Goal: Task Accomplishment & Management: Use online tool/utility

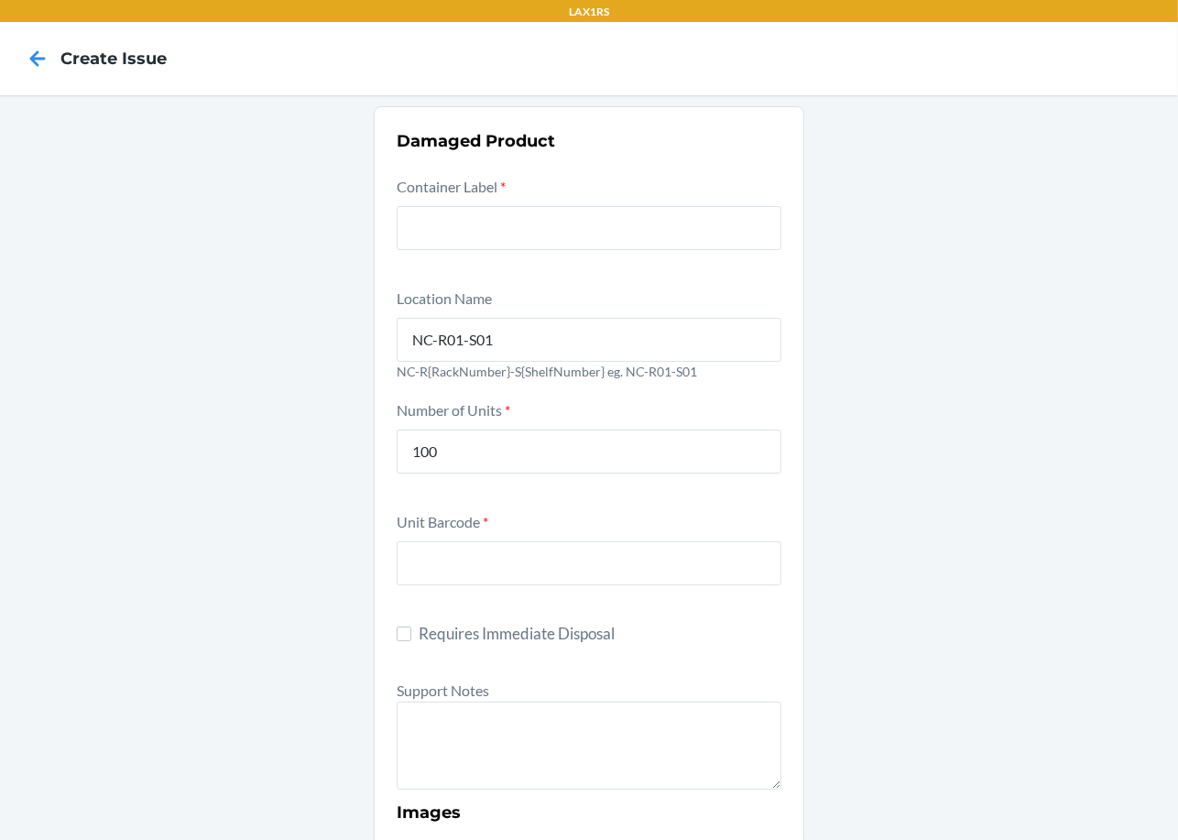
click at [34, 43] on icon at bounding box center [37, 58] width 31 height 31
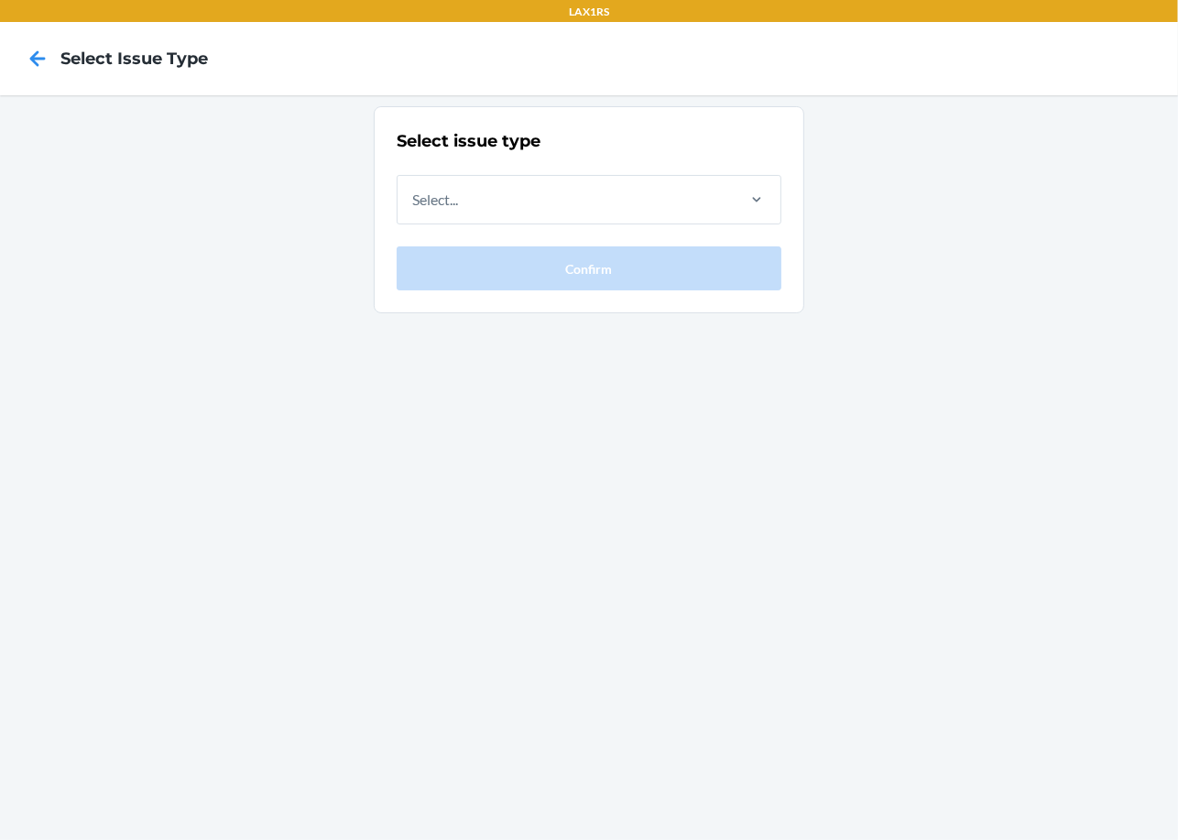
click at [18, 54] on div at bounding box center [38, 59] width 46 height 46
click at [26, 57] on icon at bounding box center [37, 58] width 31 height 31
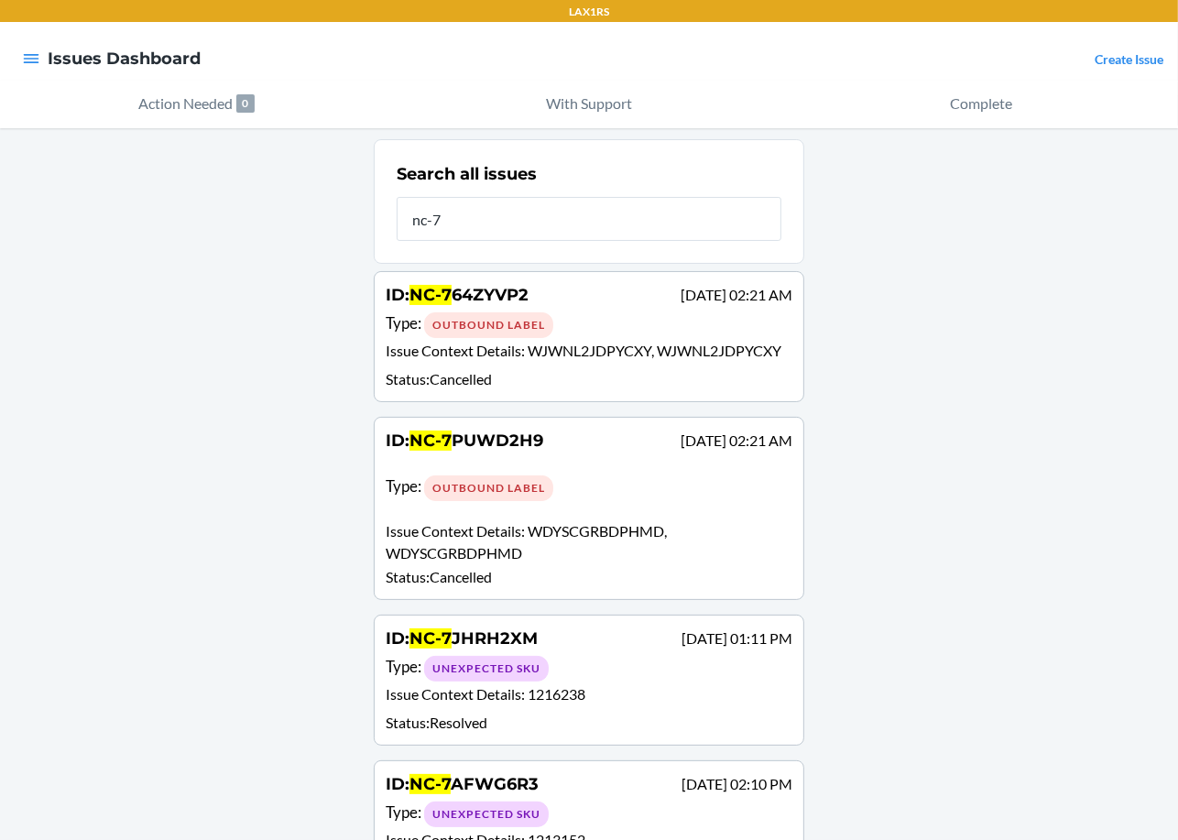
type input "nc-7"
click at [36, 61] on icon "button" at bounding box center [32, 58] width 16 height 9
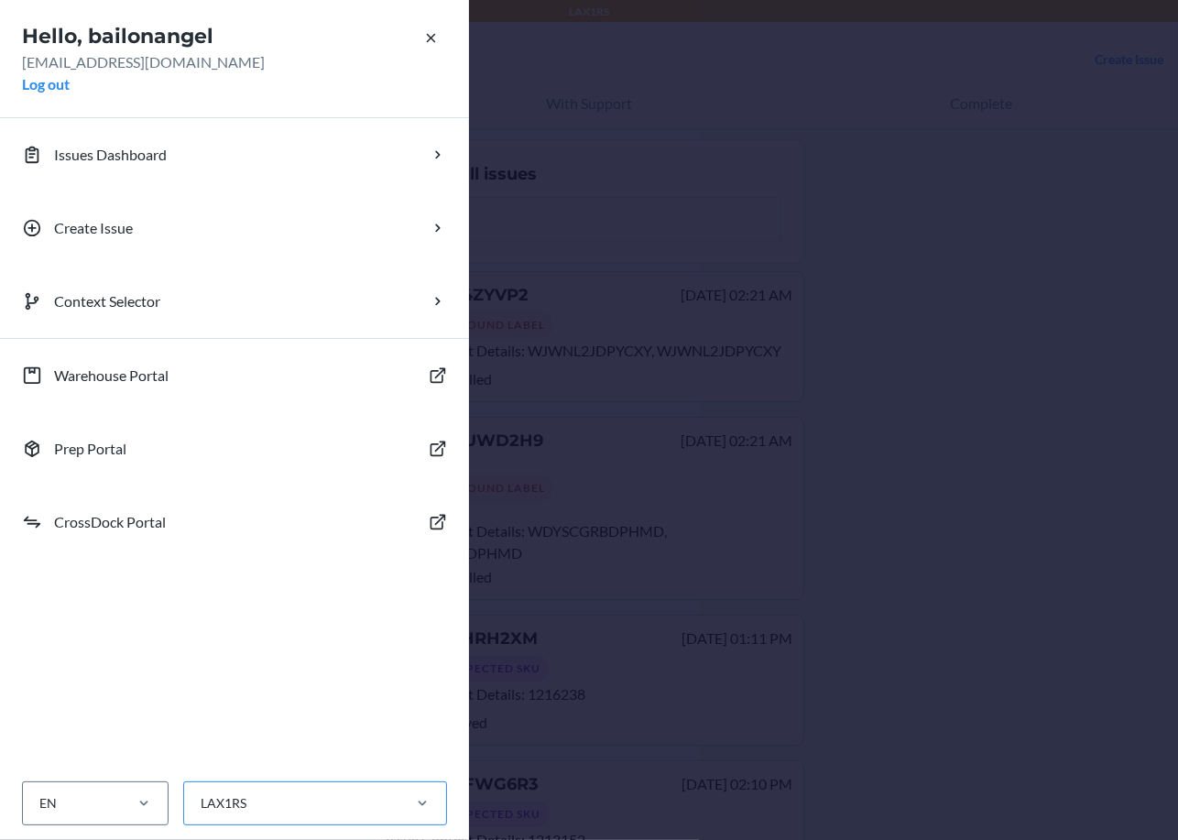
click at [336, 799] on div "LAX1RS" at bounding box center [291, 804] width 214 height 30
click at [201, 799] on input "LAX1RS" at bounding box center [200, 803] width 2 height 19
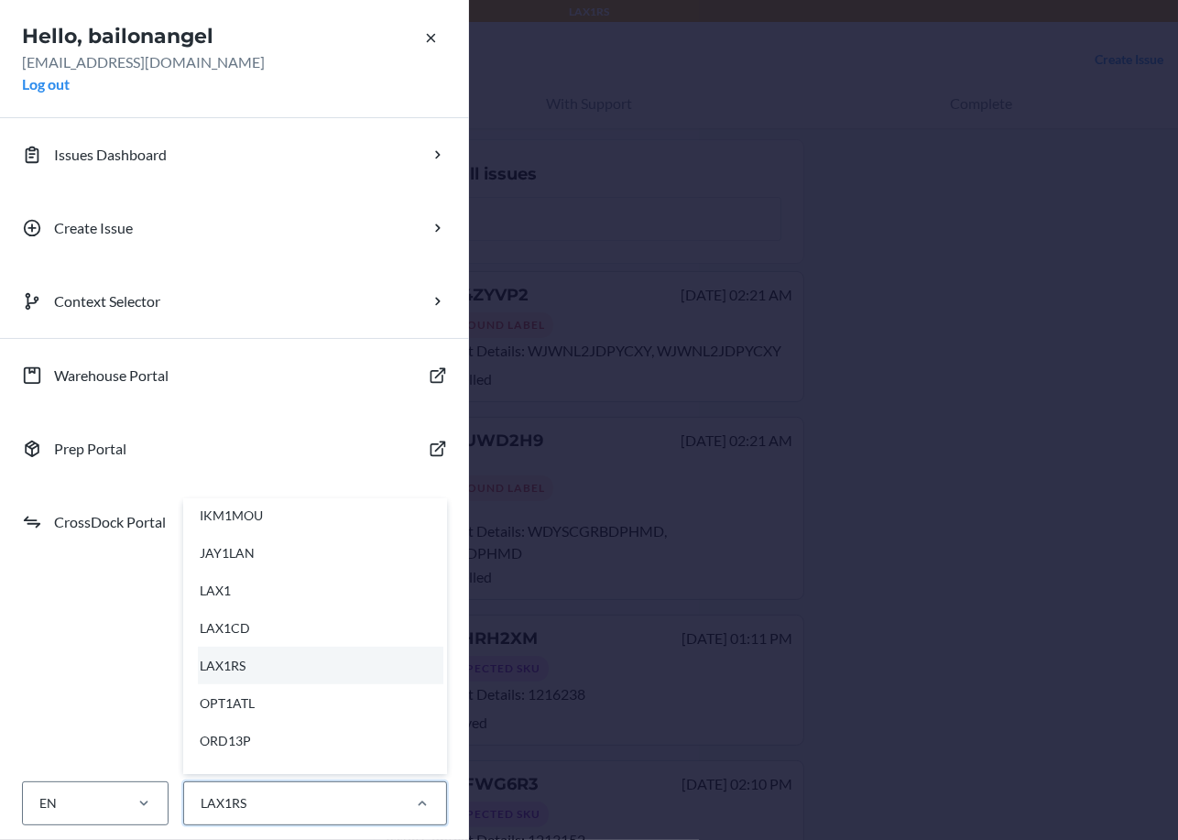
scroll to position [422, 0]
click at [291, 588] on div "LAX1" at bounding box center [320, 588] width 245 height 38
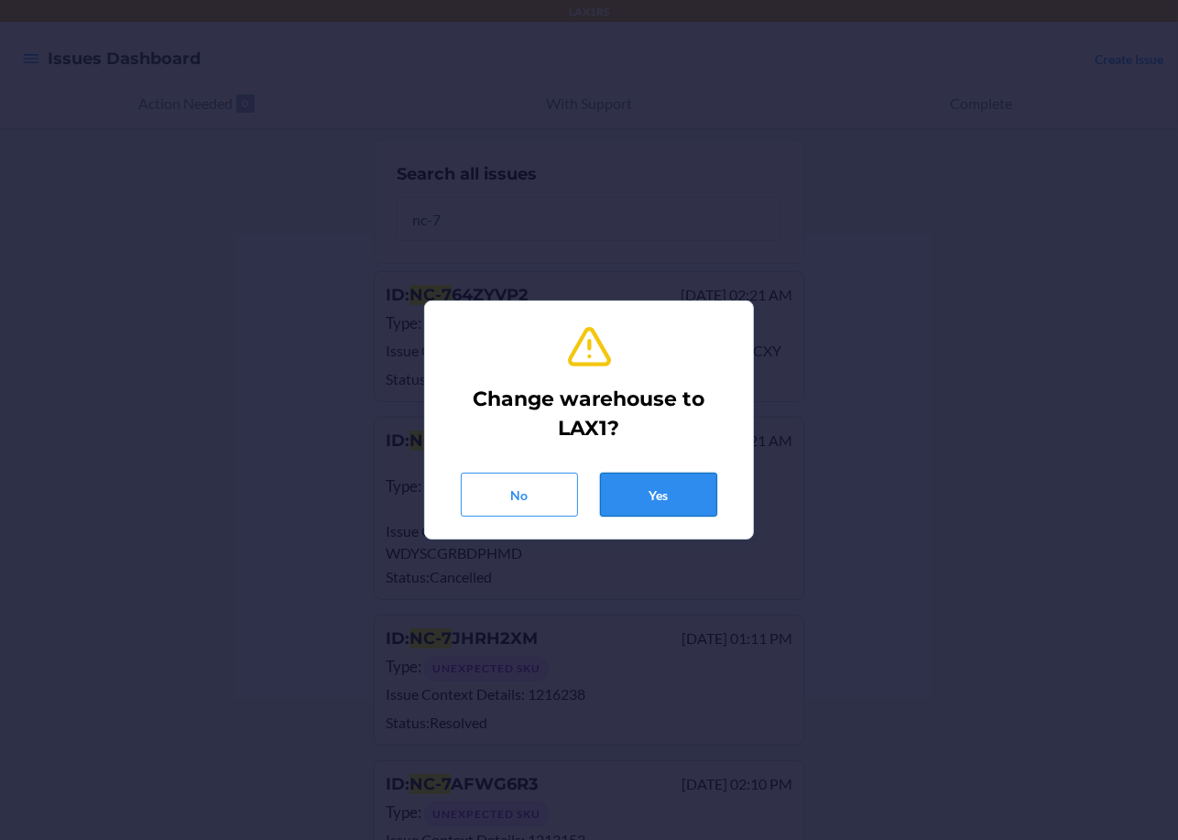
click at [698, 486] on button "Yes" at bounding box center [658, 495] width 117 height 44
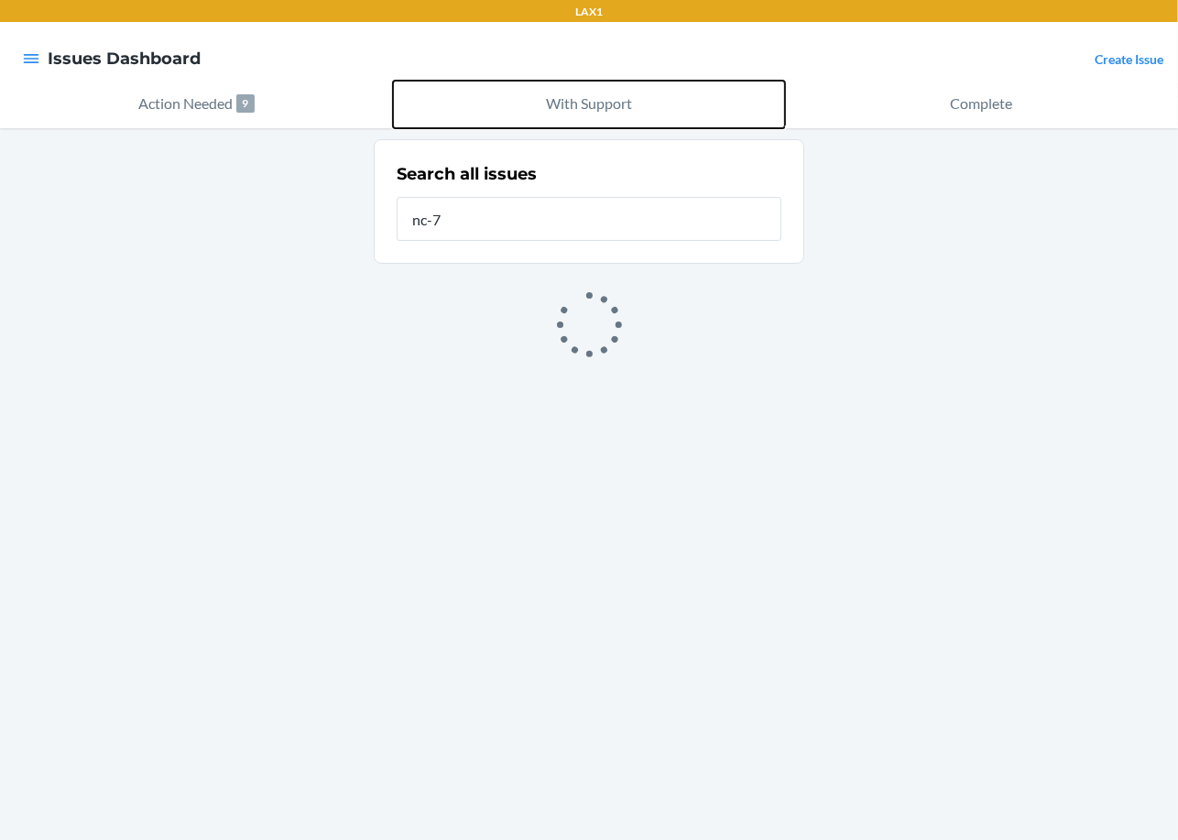
click at [549, 95] on p "With Support" at bounding box center [589, 104] width 86 height 22
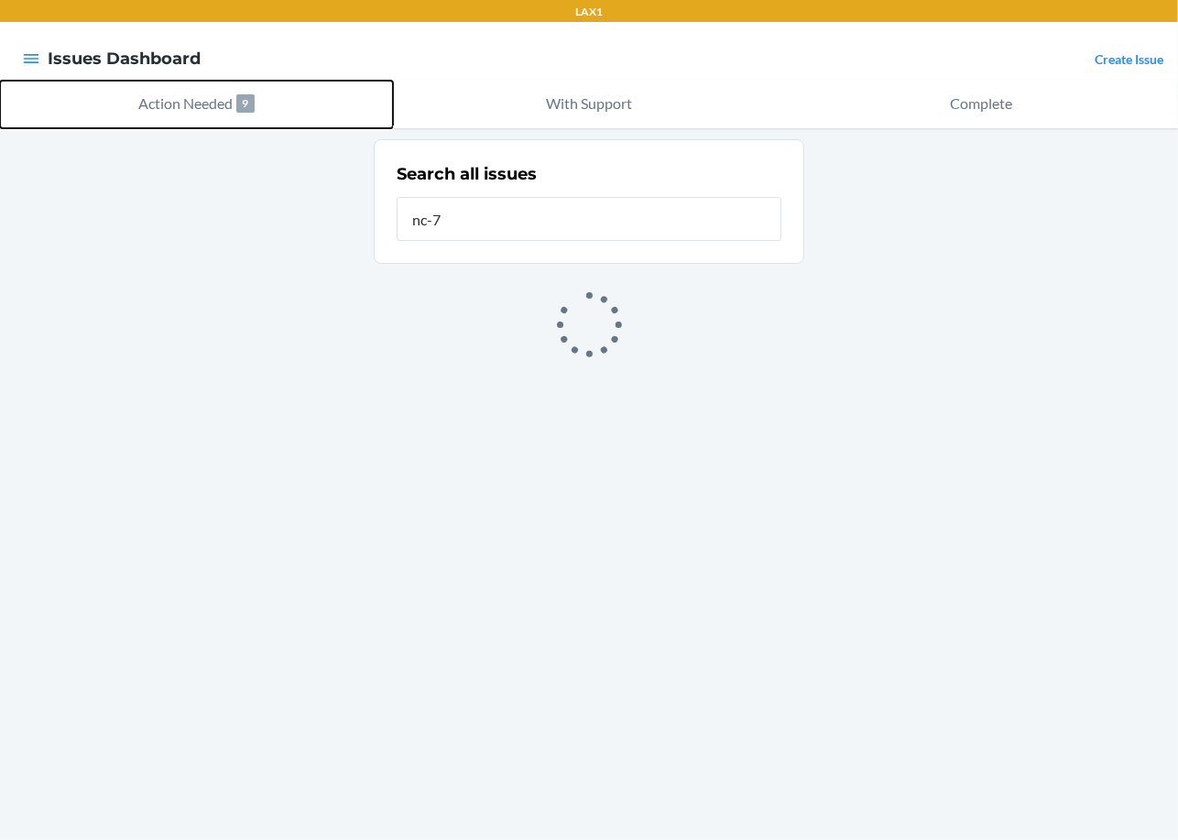
click at [310, 98] on button "Action Needed 9" at bounding box center [196, 105] width 393 height 48
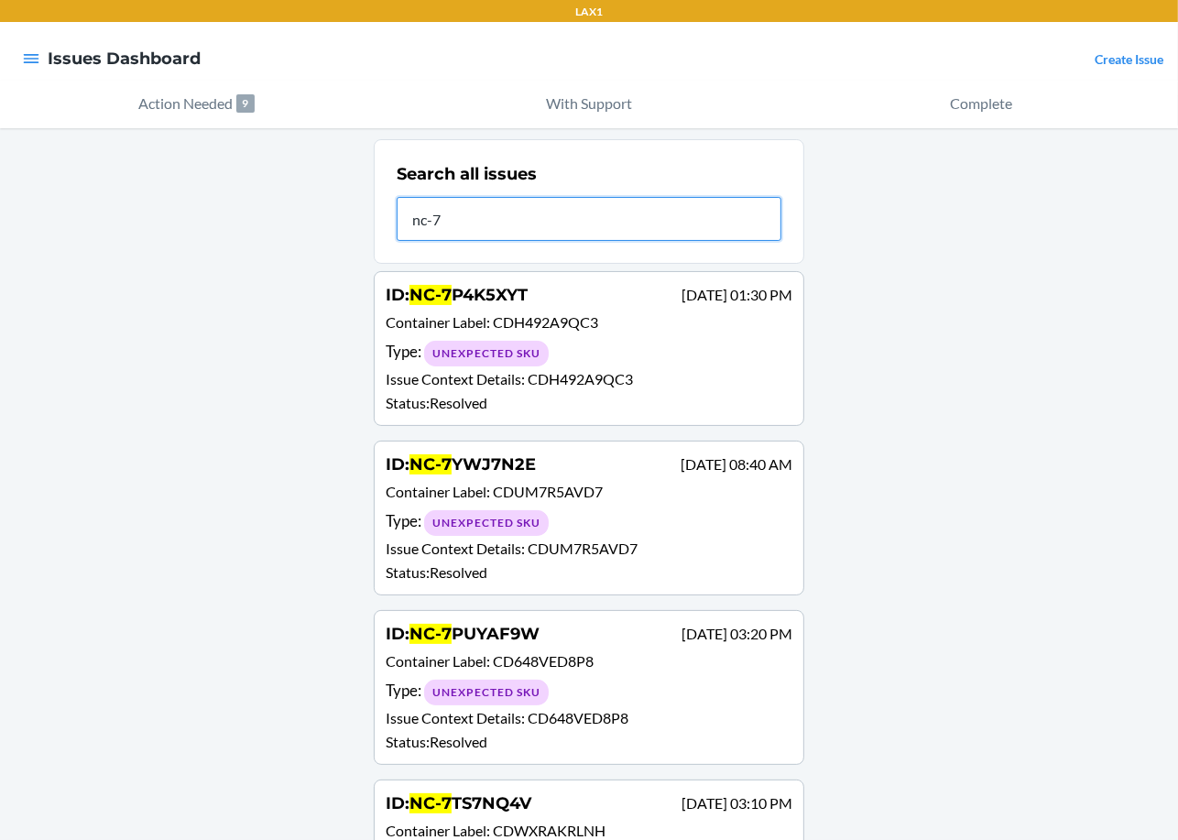
click at [547, 211] on input "nc-7" at bounding box center [589, 219] width 385 height 44
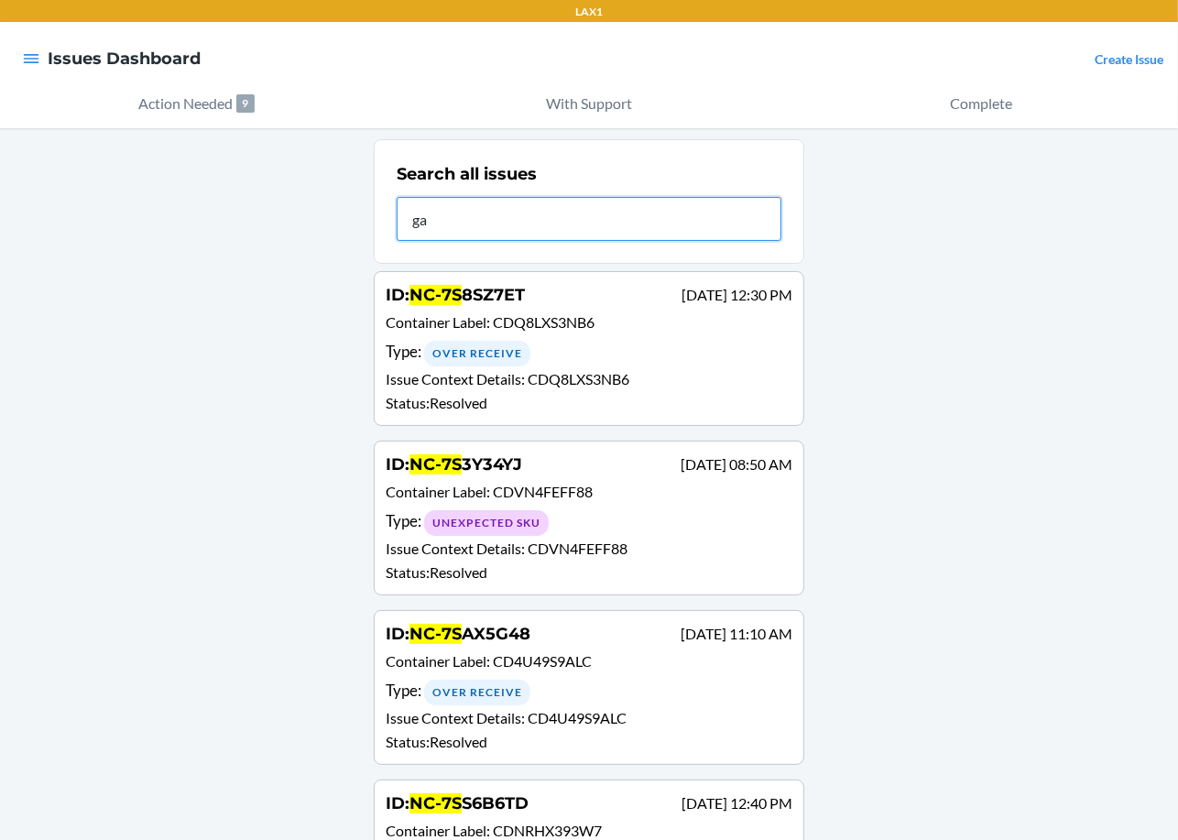
click at [550, 213] on input "ga" at bounding box center [589, 219] width 385 height 44
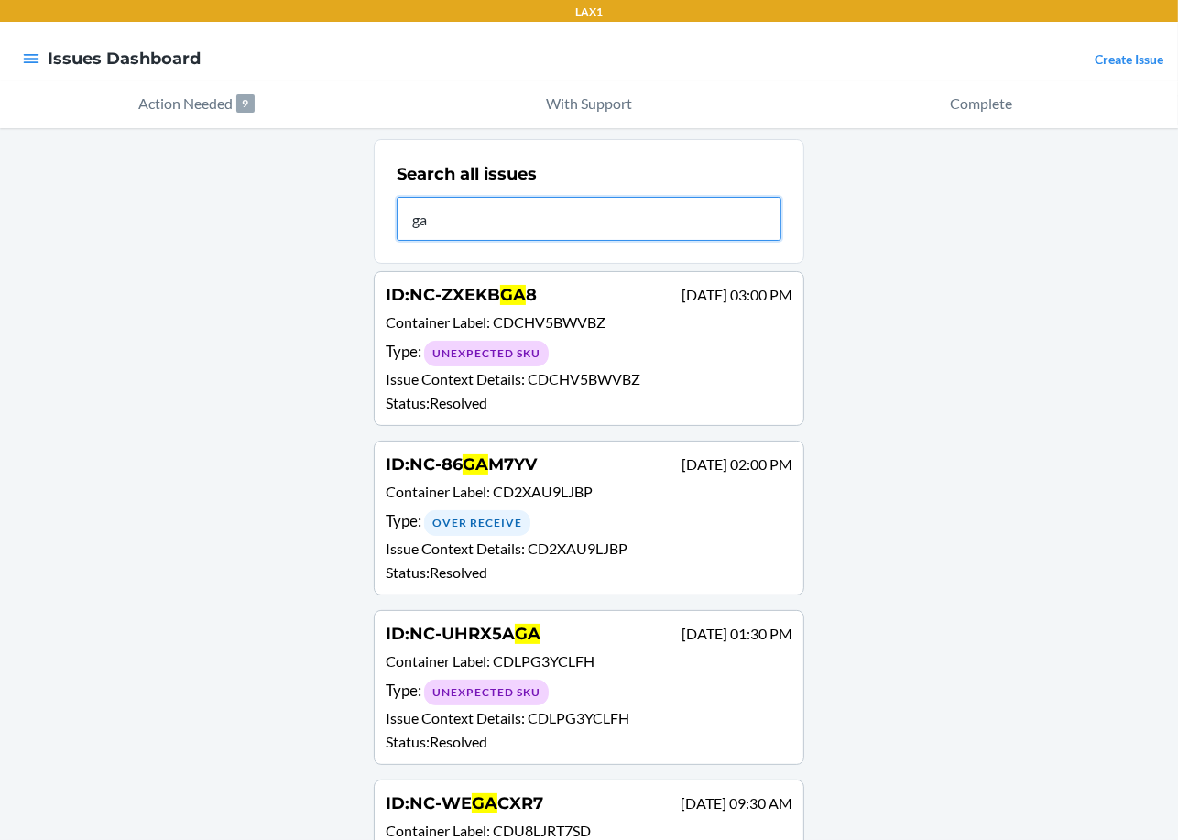
click at [550, 213] on input "ga" at bounding box center [589, 219] width 385 height 44
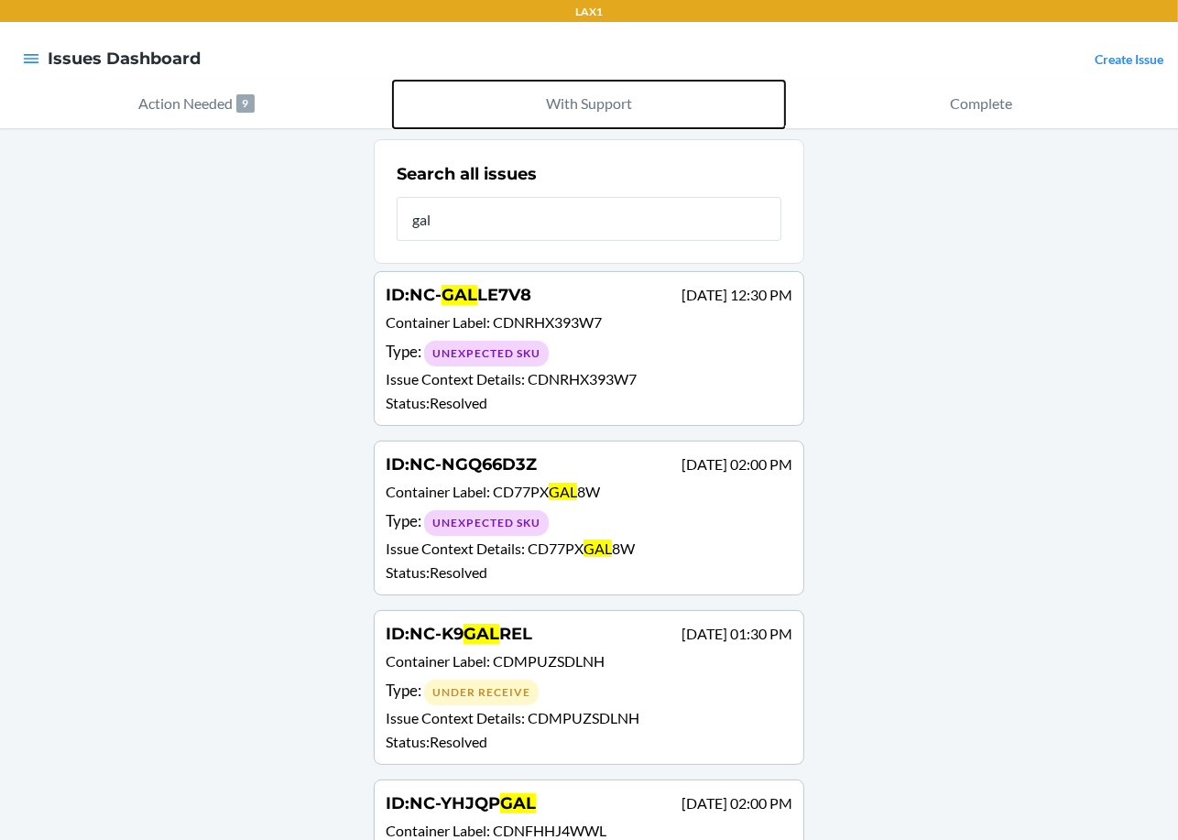
click at [495, 104] on button "With Support" at bounding box center [589, 105] width 393 height 48
click at [884, 130] on div "Search all issues gal ID : [GEOGRAPHIC_DATA]- GAL LE7V8 [DATE] 12:30 PM Contain…" at bounding box center [589, 544] width 1178 height 832
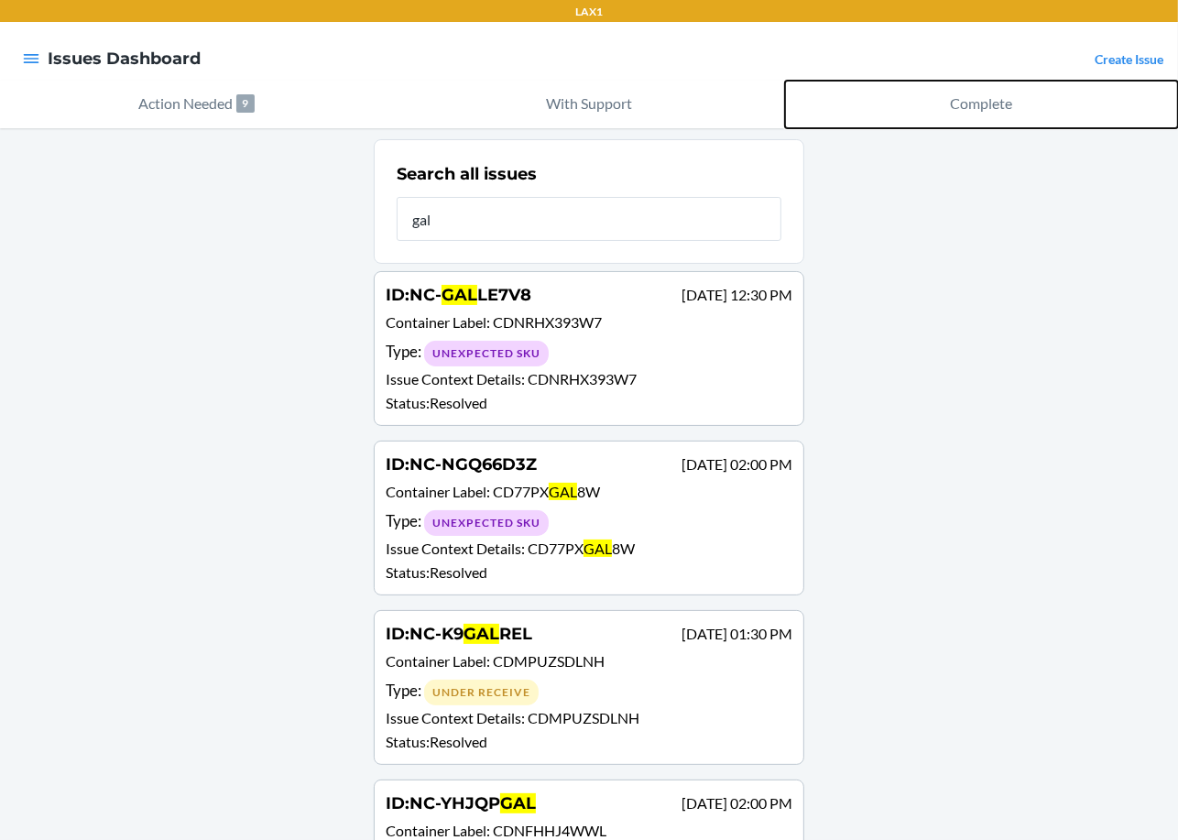
click at [907, 112] on button "Complete" at bounding box center [981, 105] width 393 height 48
click at [545, 136] on div "Search all issues gal ID : [GEOGRAPHIC_DATA]- GAL LE7V8 [DATE] 12:30 PM Contain…" at bounding box center [589, 544] width 1178 height 832
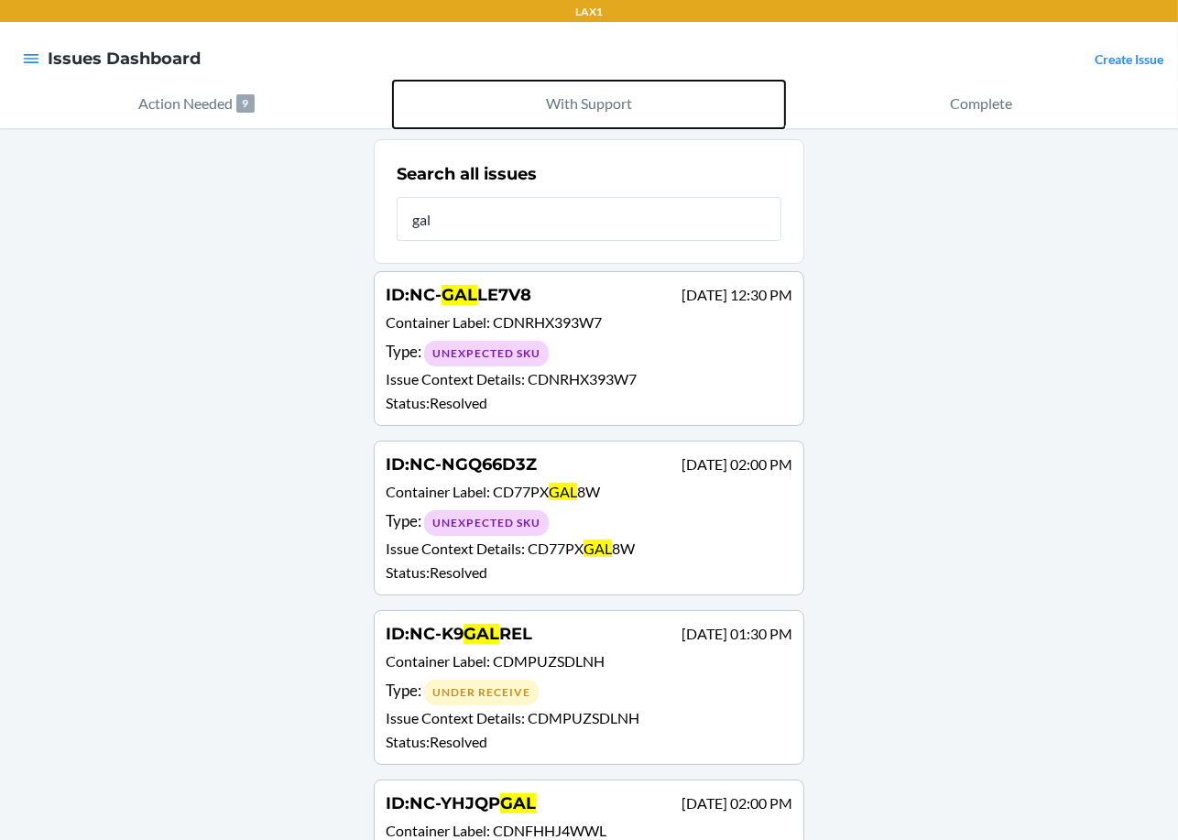
click at [545, 125] on button "With Support" at bounding box center [589, 105] width 393 height 48
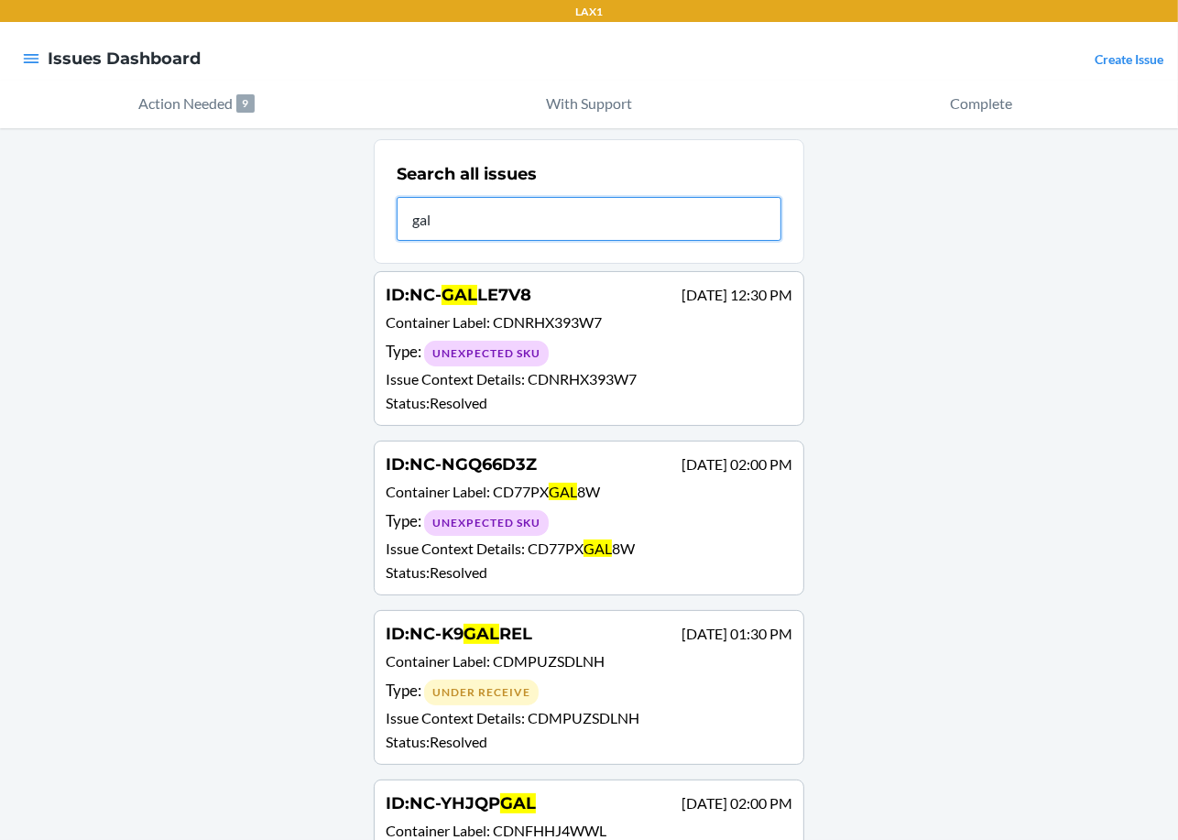
click at [490, 211] on input "gal" at bounding box center [589, 219] width 385 height 44
type input "g"
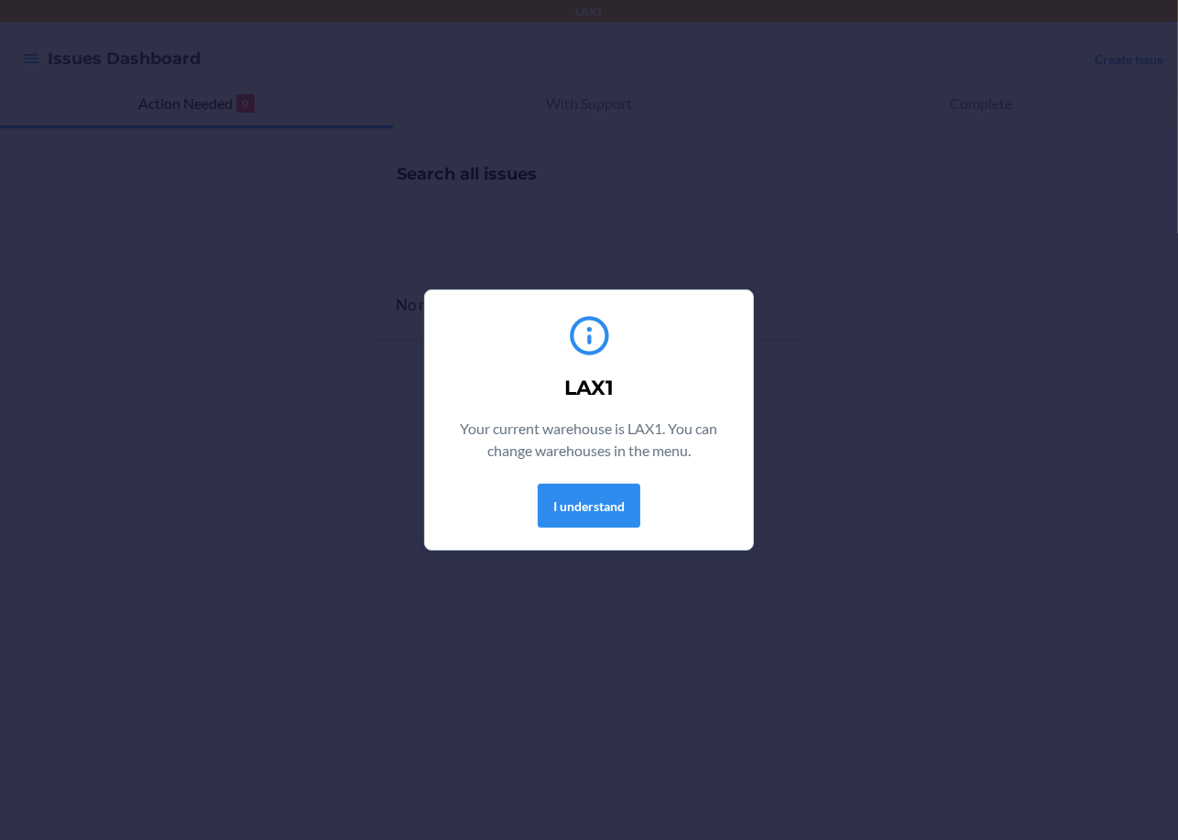
click at [604, 544] on section "LAX1 Your current warehouse is LAX1. You can change warehouses in the menu. I u…" at bounding box center [589, 419] width 330 height 261
click at [621, 500] on button "I understand" at bounding box center [589, 506] width 103 height 44
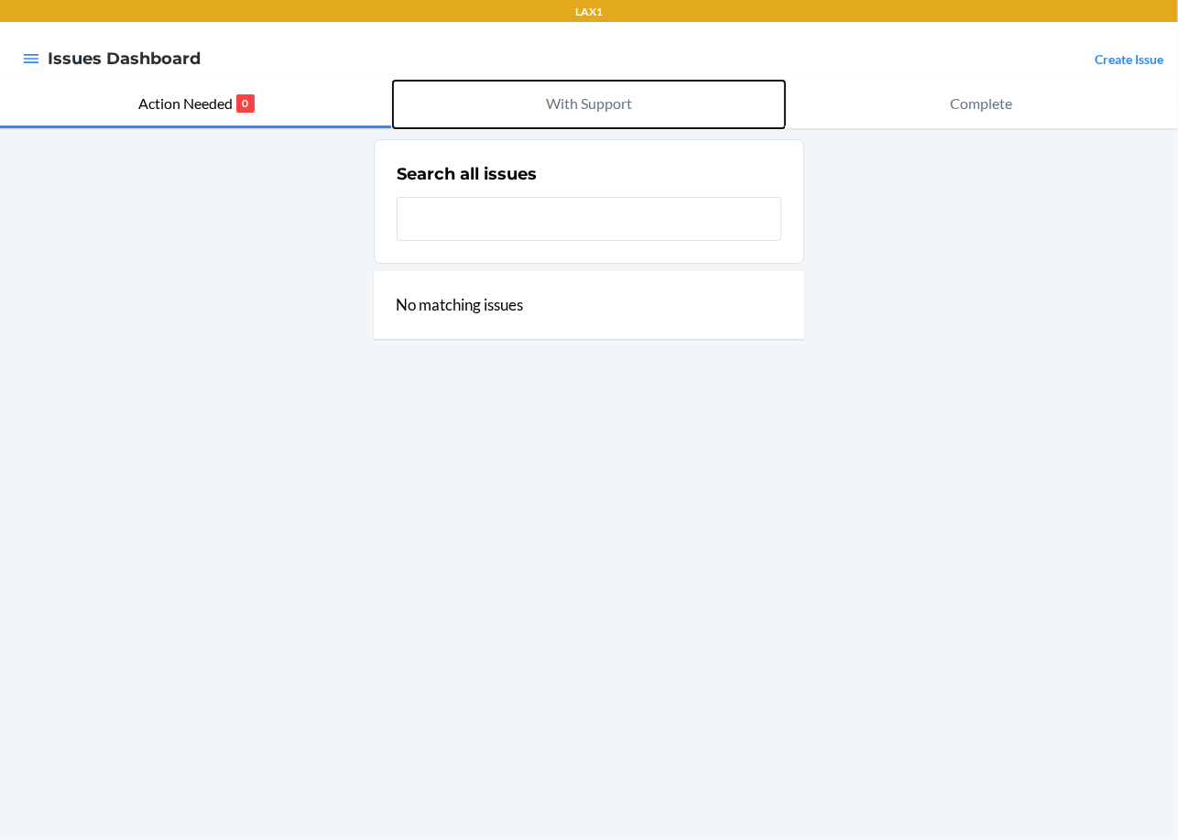
click at [575, 105] on p "With Support" at bounding box center [589, 104] width 86 height 22
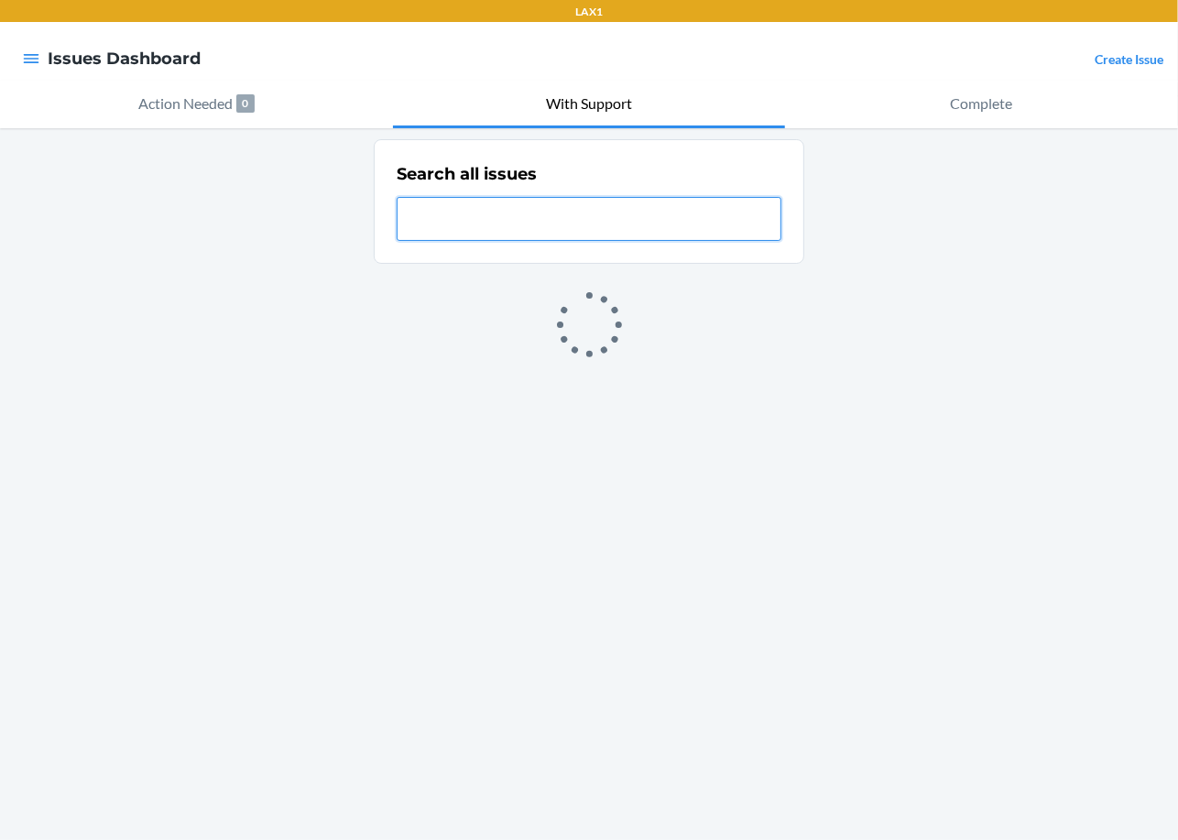
click at [577, 200] on input "text" at bounding box center [589, 219] width 385 height 44
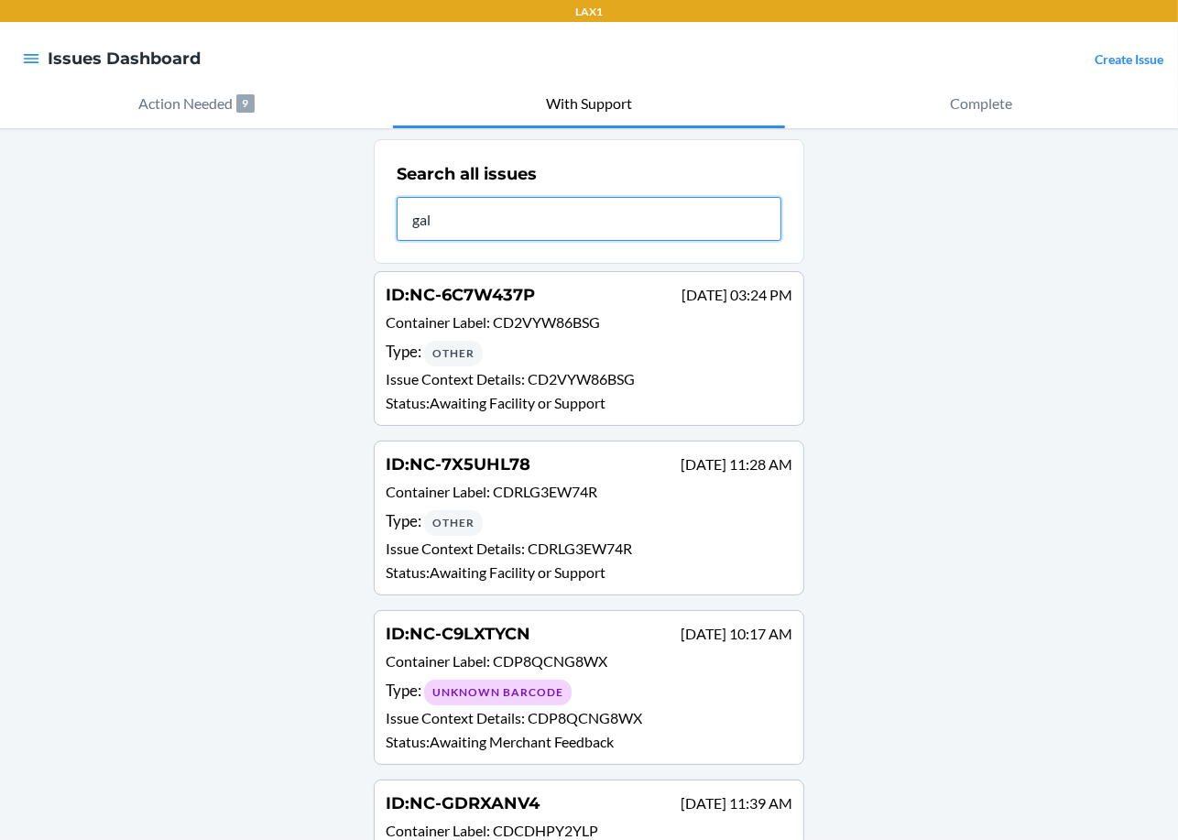
click at [577, 200] on input "gal" at bounding box center [589, 219] width 385 height 44
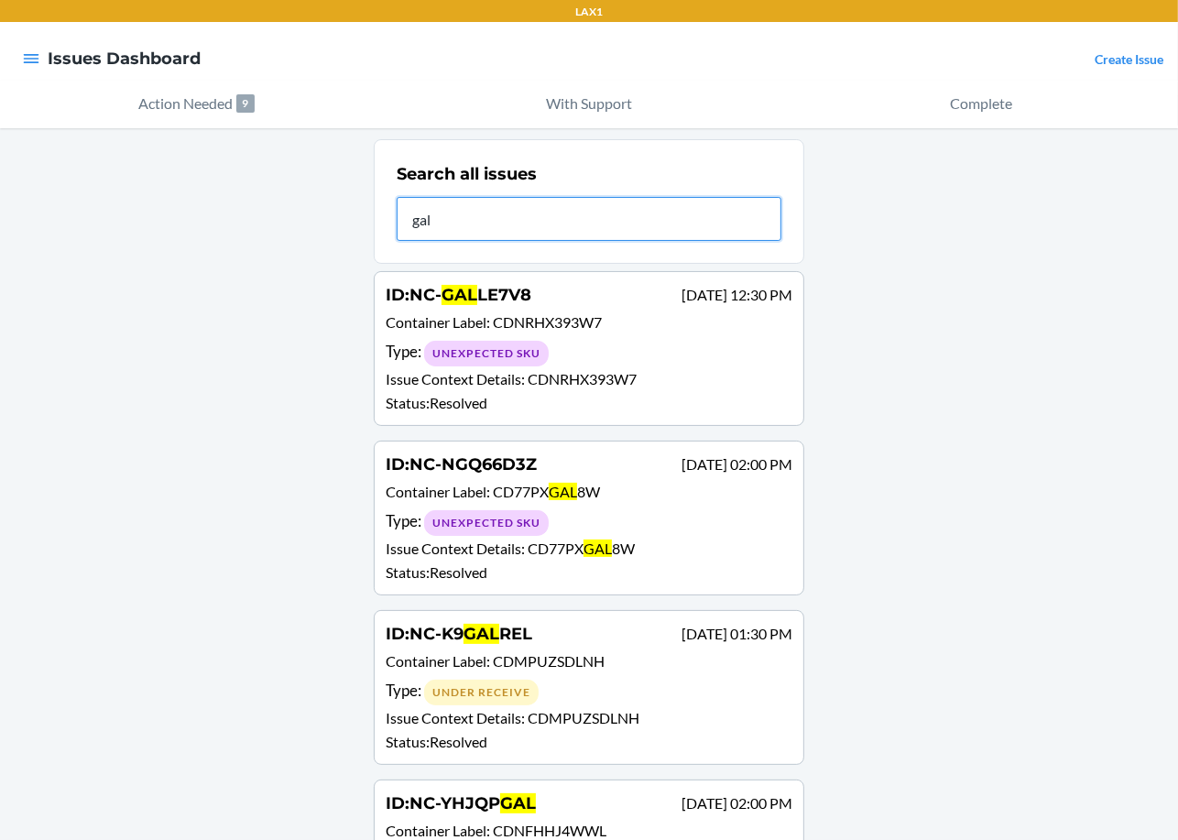
type input "galg"
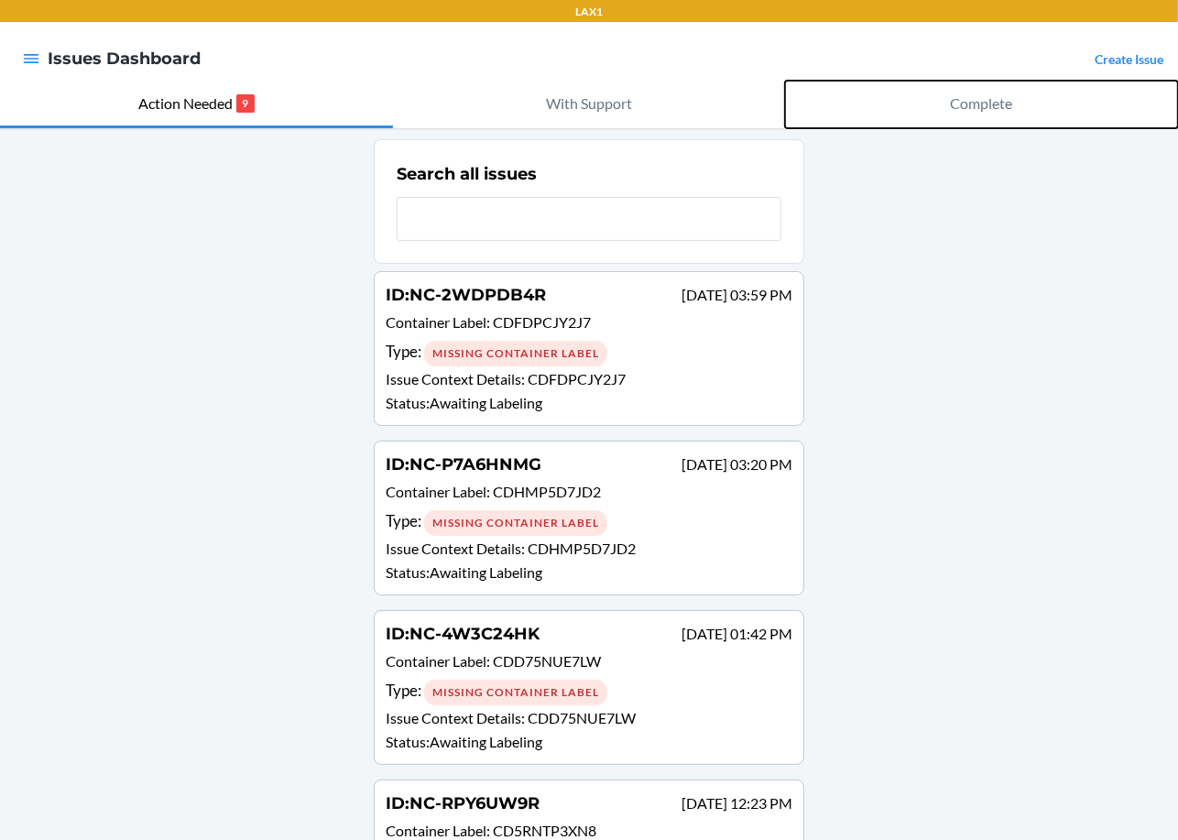
click at [951, 113] on p "Complete" at bounding box center [982, 104] width 62 height 22
click at [585, 104] on p "With Support" at bounding box center [589, 104] width 86 height 22
click at [38, 46] on div at bounding box center [31, 58] width 33 height 38
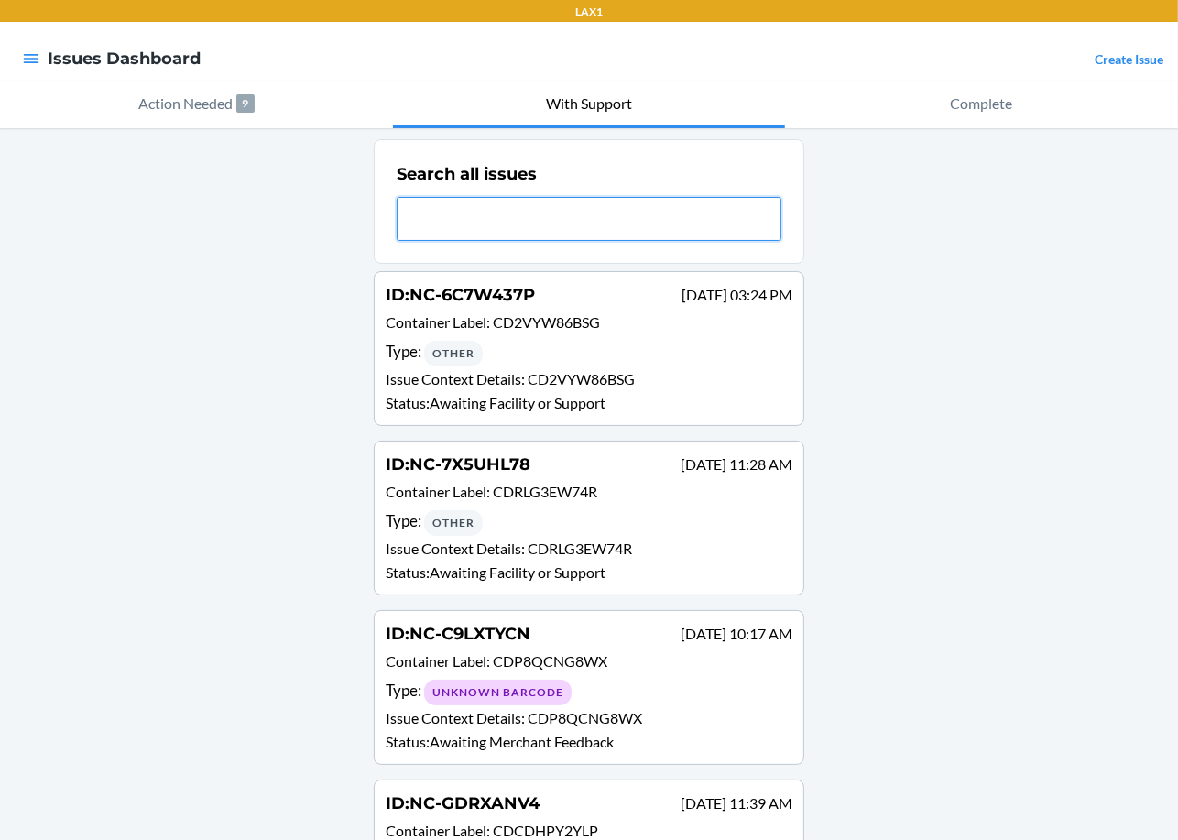
click at [529, 237] on input "text" at bounding box center [589, 219] width 385 height 44
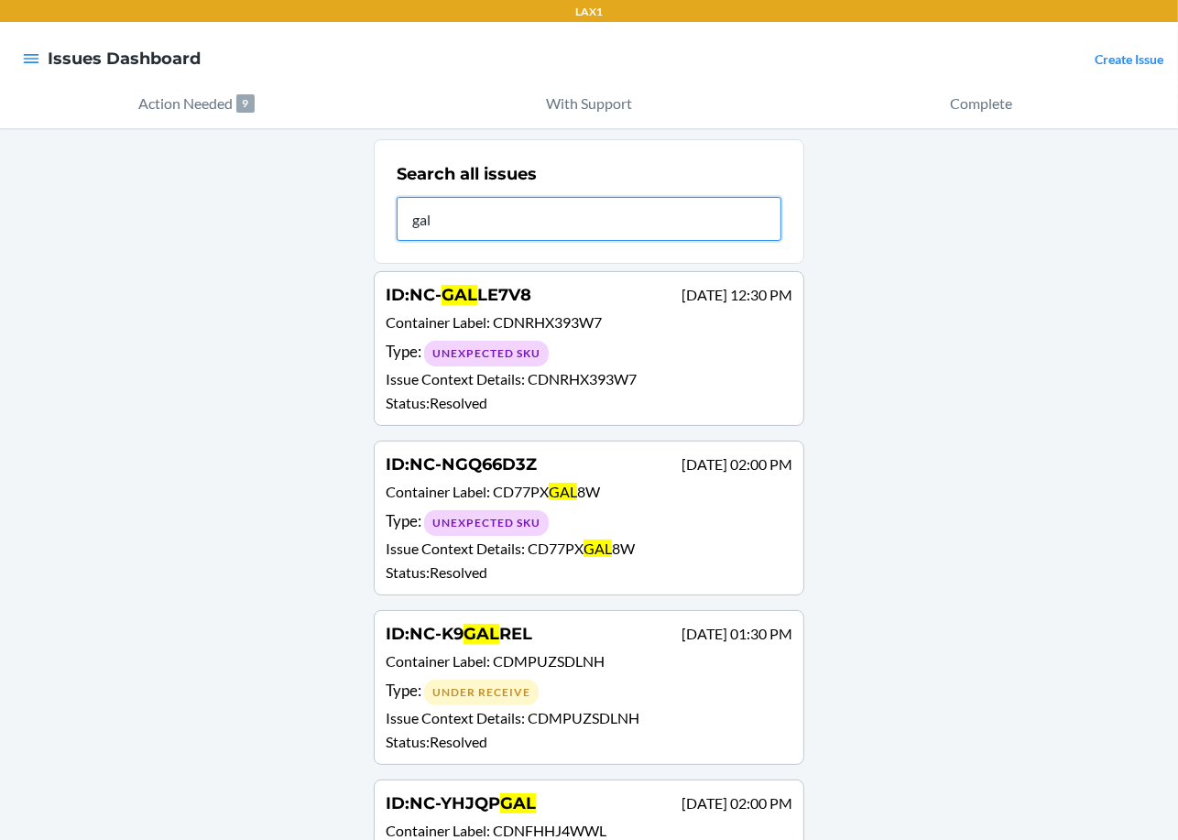
drag, startPoint x: 529, startPoint y: 237, endPoint x: 488, endPoint y: 214, distance: 46.4
click at [488, 214] on input "gal" at bounding box center [589, 219] width 385 height 44
type input "galg"
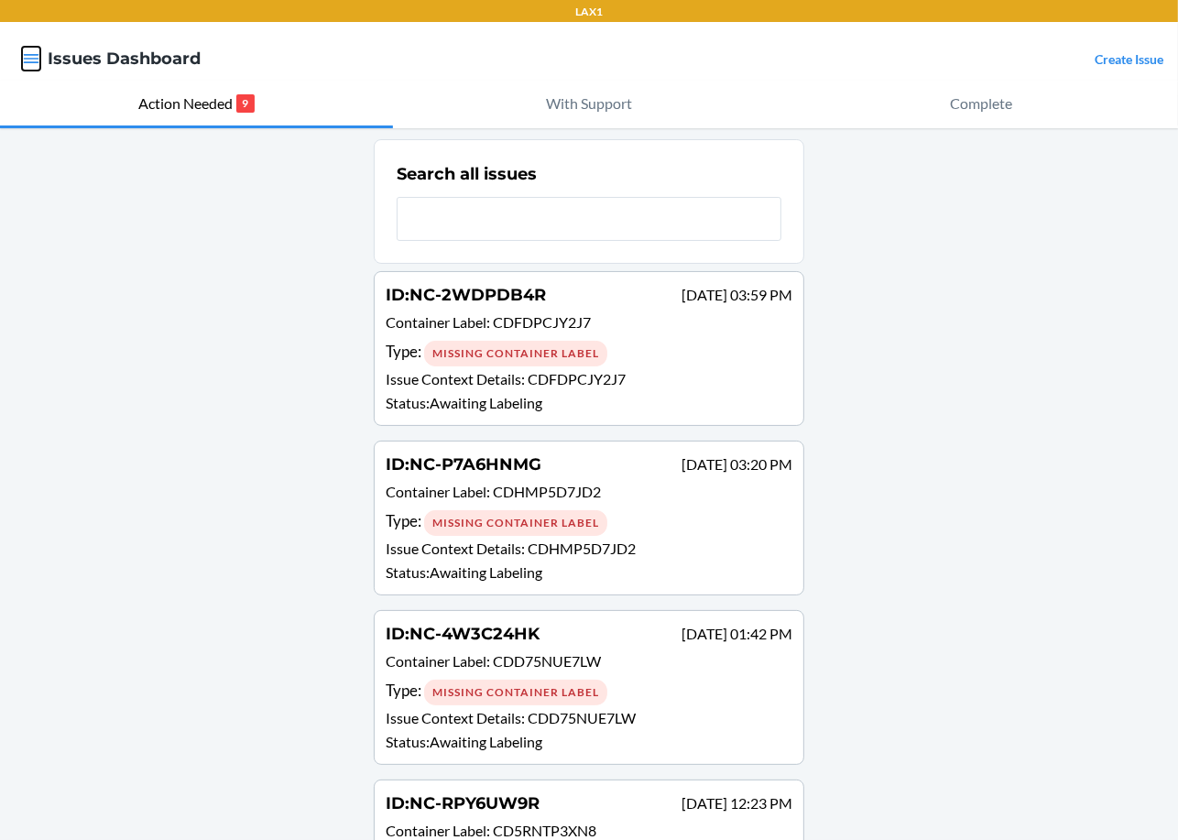
click at [30, 53] on icon "button" at bounding box center [31, 58] width 18 height 18
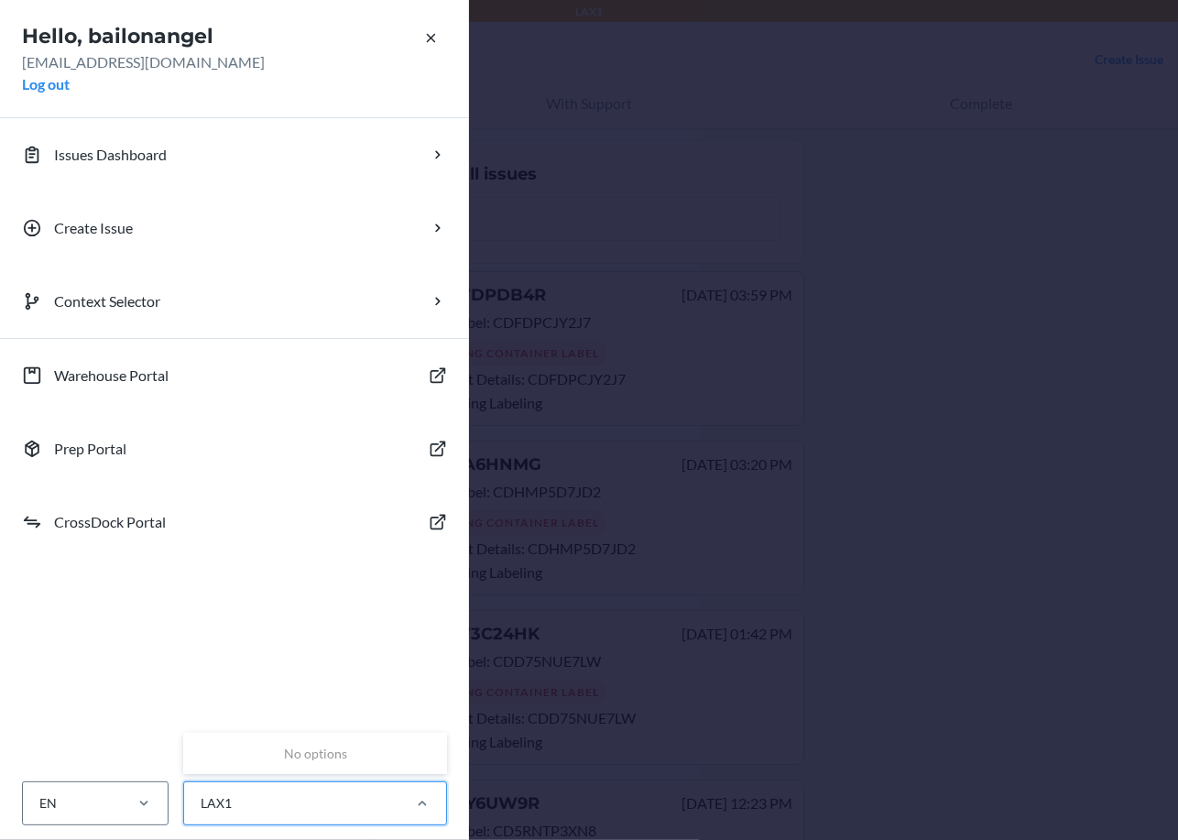
click at [302, 782] on div "LAX1" at bounding box center [315, 803] width 264 height 44
click at [201, 794] on input "0 results available. Use Up and Down to choose options, press Enter to select t…" at bounding box center [200, 803] width 2 height 19
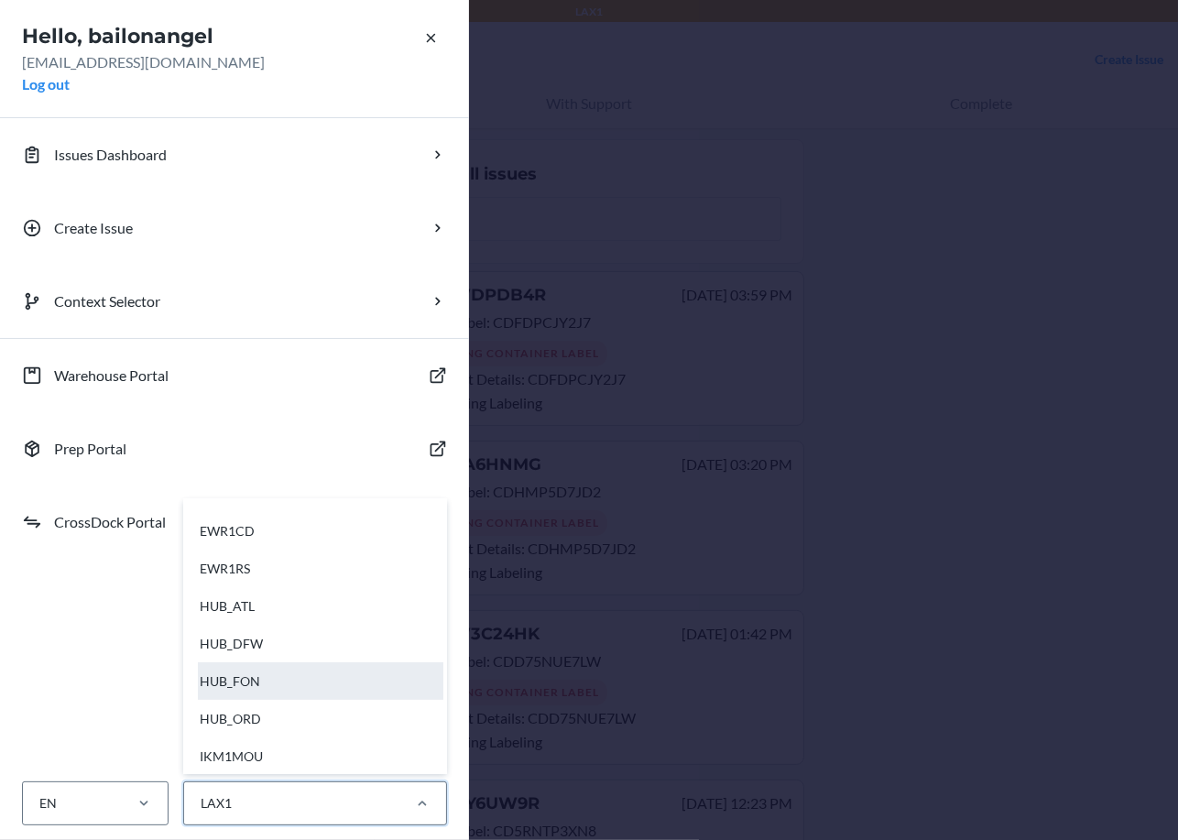
scroll to position [337, 0]
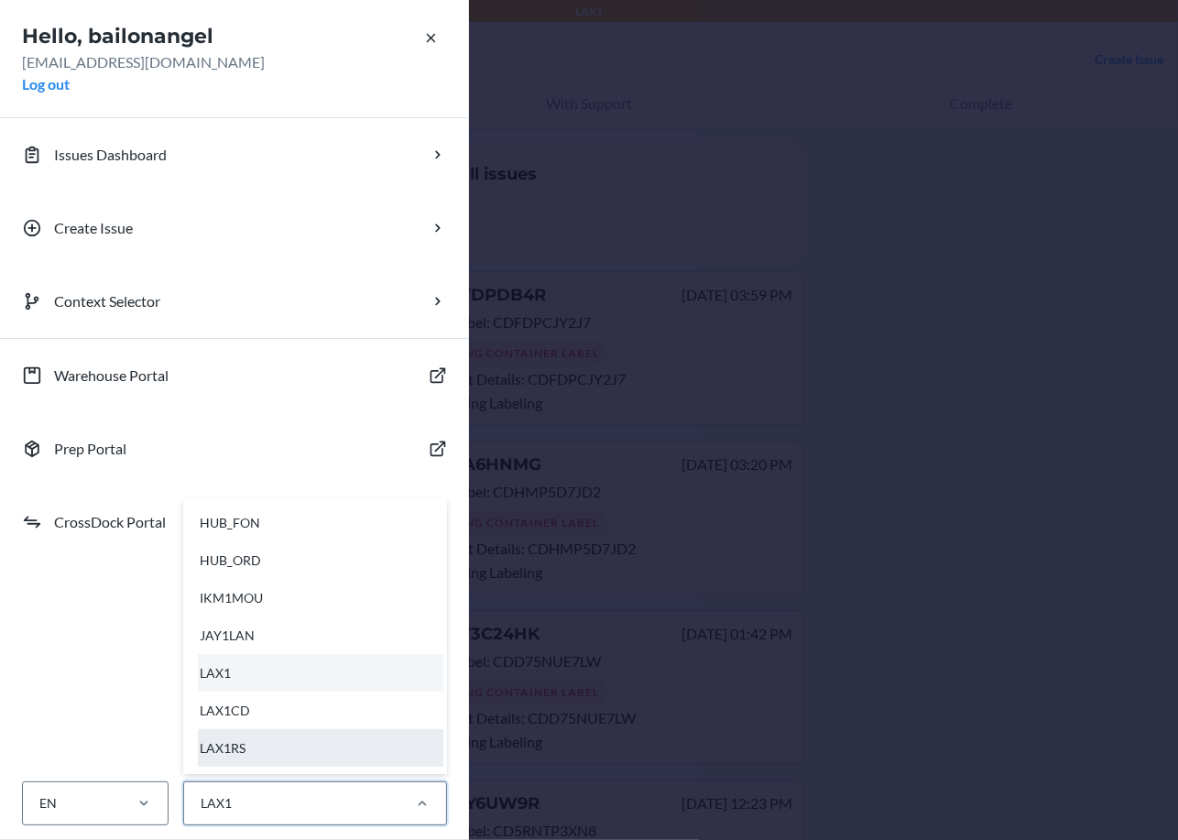
click at [300, 742] on div "LAX1RS" at bounding box center [320, 748] width 245 height 38
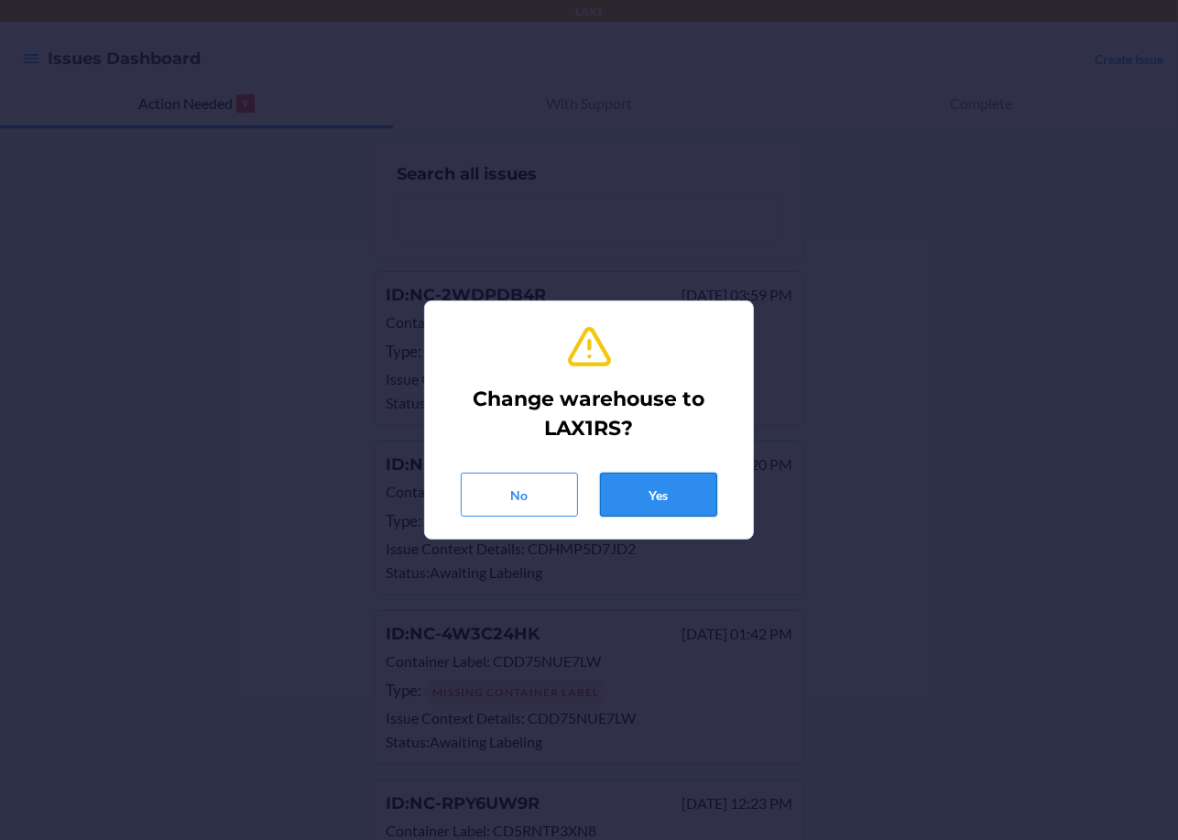
click at [695, 509] on button "Yes" at bounding box center [658, 495] width 117 height 44
